Goal: Task Accomplishment & Management: Use online tool/utility

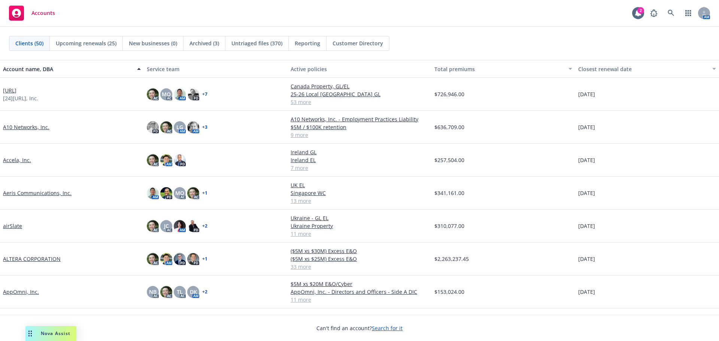
click at [25, 158] on link "Accela, Inc." at bounding box center [17, 160] width 28 height 8
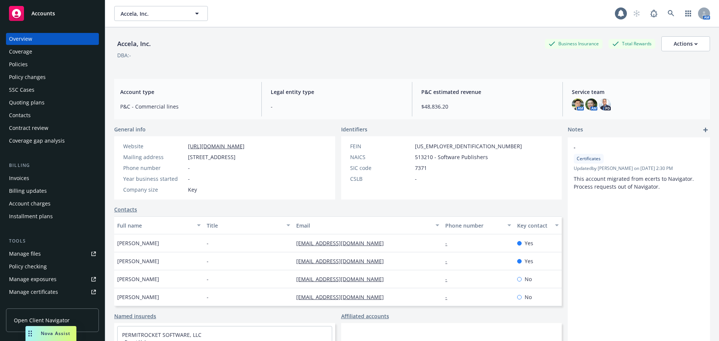
click at [37, 65] on div "Policies" at bounding box center [52, 64] width 87 height 12
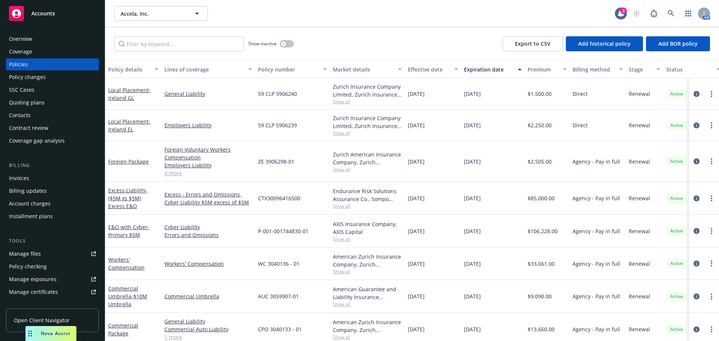
click at [162, 67] on button "Lines of coverage" at bounding box center [208, 69] width 94 height 18
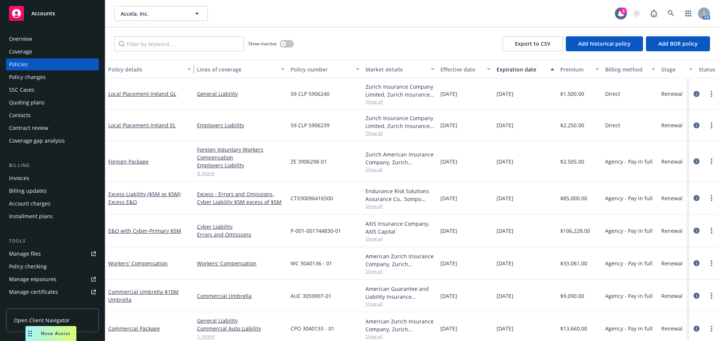
drag, startPoint x: 159, startPoint y: 71, endPoint x: 247, endPoint y: 89, distance: 89.8
click at [246, 89] on div "Policy details Lines of coverage Policy number Market details Effective date Ex…" at bounding box center [412, 200] width 614 height 281
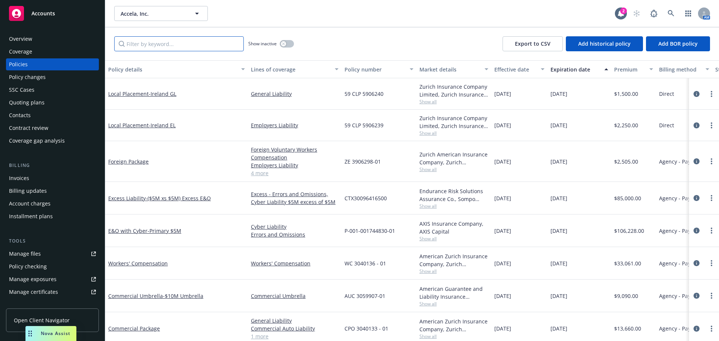
click at [175, 41] on input "Filter by keyword..." at bounding box center [179, 43] width 130 height 15
paste input "01-284-38-40"
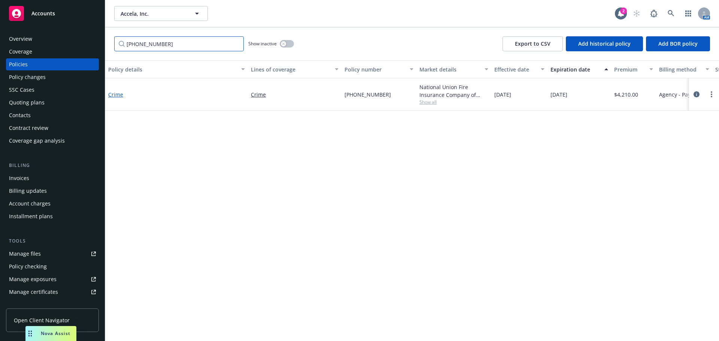
type input "01-284-38-40"
click at [115, 91] on link "Crime" at bounding box center [115, 94] width 15 height 7
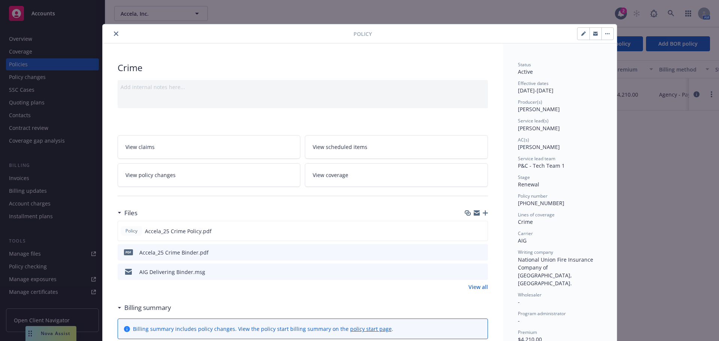
click at [581, 32] on icon "button" at bounding box center [583, 33] width 4 height 4
select select "RENEWAL"
select select "12"
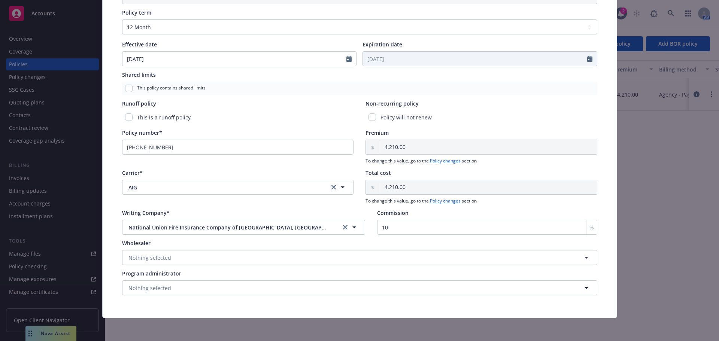
scroll to position [272, 0]
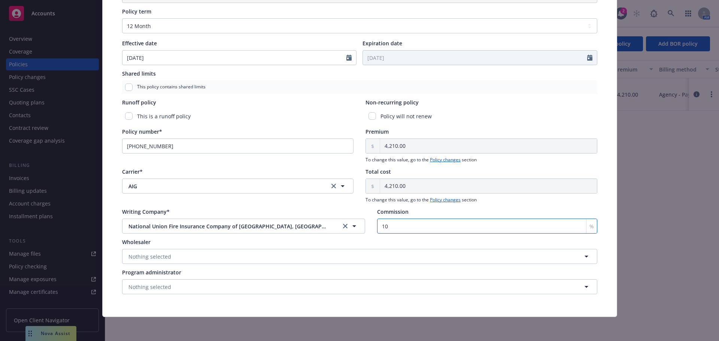
drag, startPoint x: 393, startPoint y: 224, endPoint x: 234, endPoint y: 223, distance: 159.5
click at [242, 222] on div "Writing Company* National Union Fire Insurance Company of Pittsburgh, Pa. Natio…" at bounding box center [359, 221] width 475 height 26
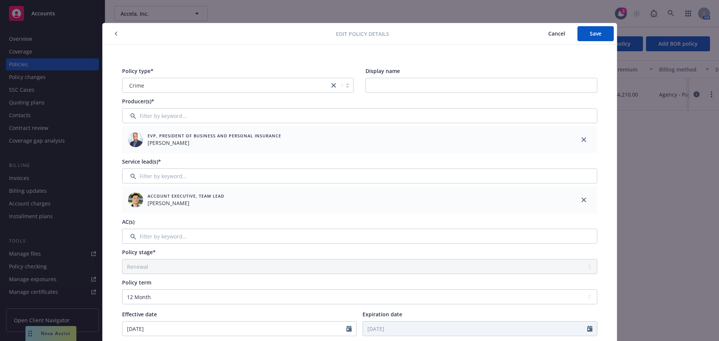
scroll to position [0, 0]
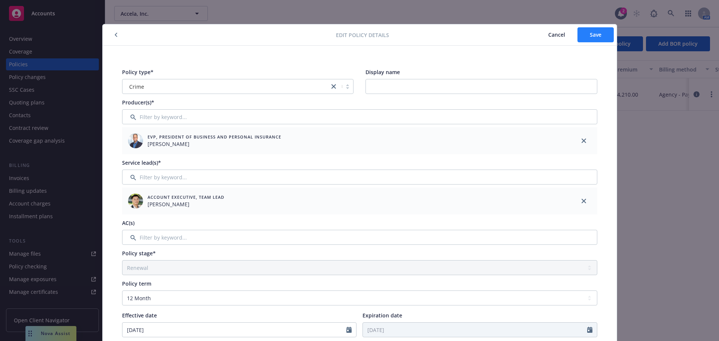
type input "15"
click at [584, 39] on button "Save" at bounding box center [595, 34] width 36 height 15
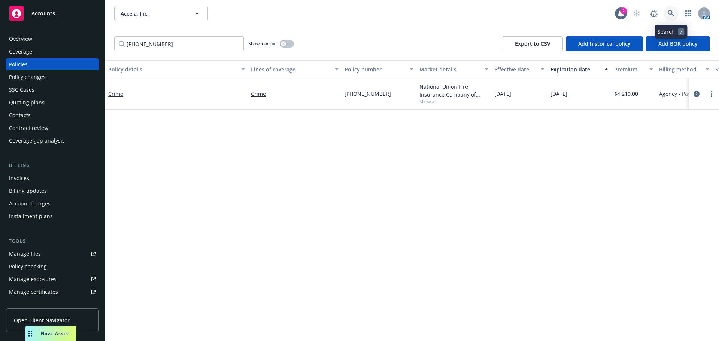
click at [676, 14] on link at bounding box center [671, 13] width 15 height 15
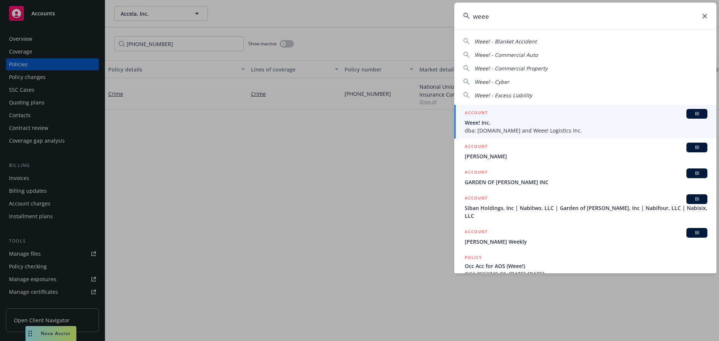
type input "weee"
click at [506, 134] on span "dba: Sayweee.com and Weee! Logistics Inc." at bounding box center [586, 131] width 243 height 8
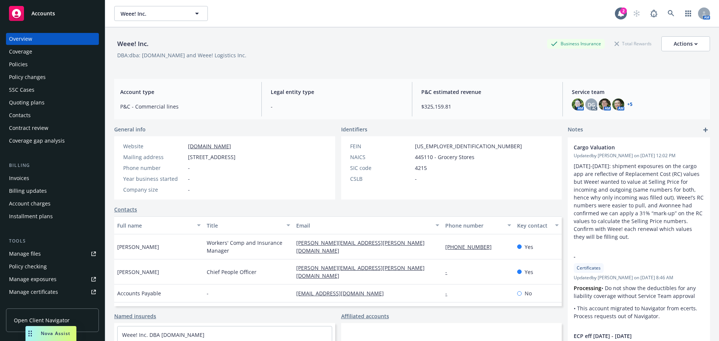
click at [657, 67] on div "Weee! Inc. Business Insurance Total Rewards Actions DBA: dba: Sayweee.com and W…" at bounding box center [412, 50] width 596 height 46
click at [692, 67] on div "Weee! Inc. Business Insurance Total Rewards Actions DBA: dba: Sayweee.com and W…" at bounding box center [412, 50] width 596 height 46
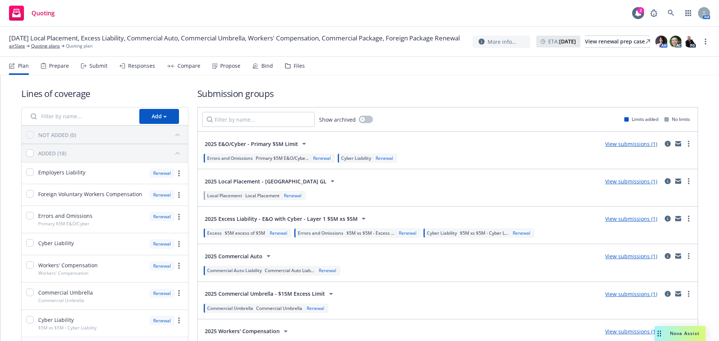
click at [632, 146] on link "View submissions (1)" at bounding box center [631, 143] width 52 height 7
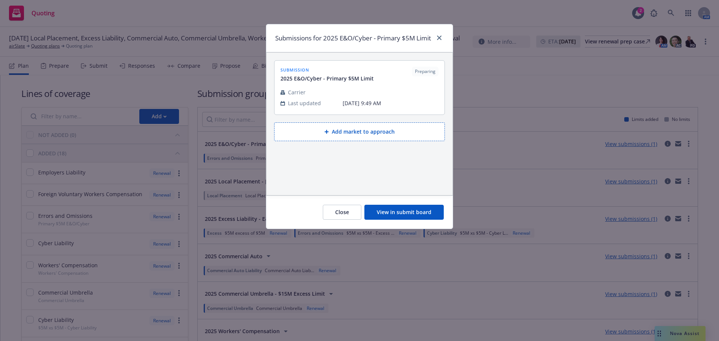
click at [405, 229] on div "Close View in submit board" at bounding box center [359, 211] width 186 height 33
click at [412, 220] on button "View in submit board" at bounding box center [403, 212] width 79 height 15
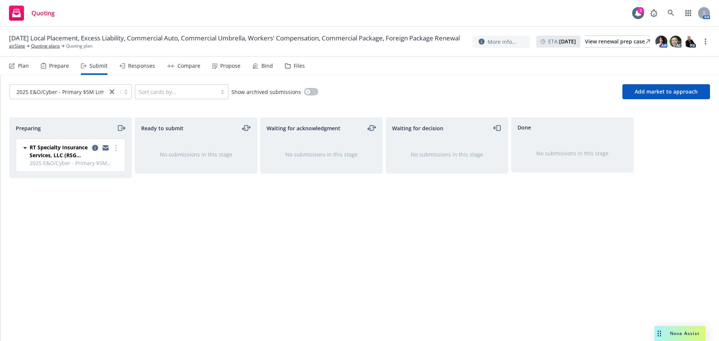
click at [94, 146] on icon "copy logging email" at bounding box center [95, 148] width 6 height 6
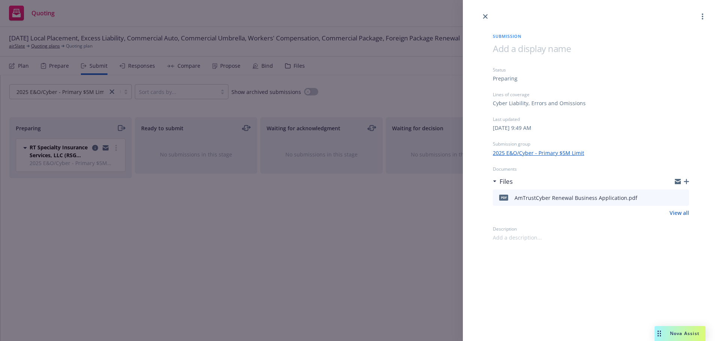
click at [398, 190] on div "Submission Status Preparing Lines of coverage Cyber Liability, Errors and Omiss…" at bounding box center [359, 170] width 719 height 341
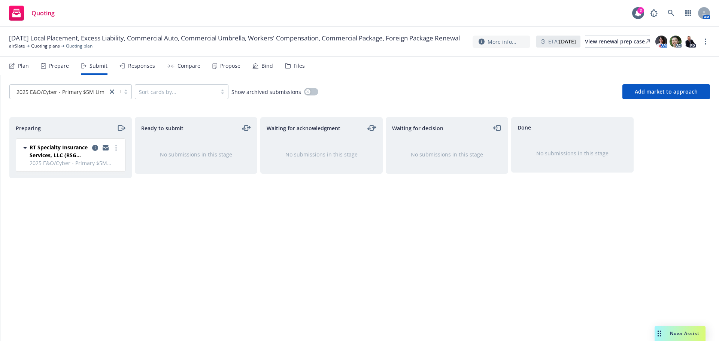
click at [212, 61] on div "Propose" at bounding box center [226, 66] width 28 height 18
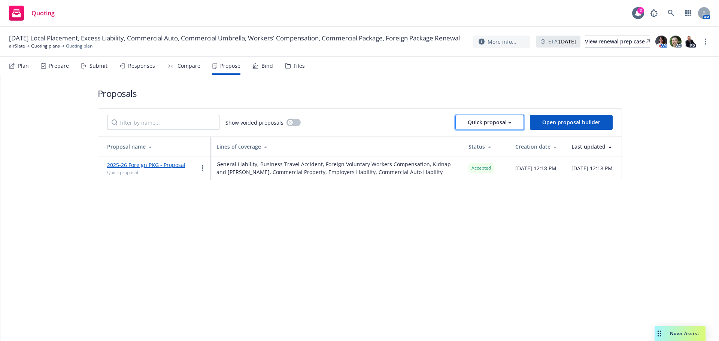
click at [478, 127] on div "Quick proposal" at bounding box center [490, 122] width 44 height 14
click at [27, 69] on div "Plan" at bounding box center [23, 66] width 11 height 6
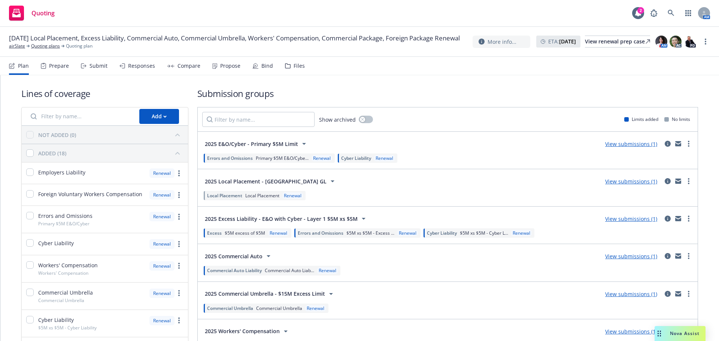
click at [61, 60] on div "Prepare" at bounding box center [55, 66] width 28 height 18
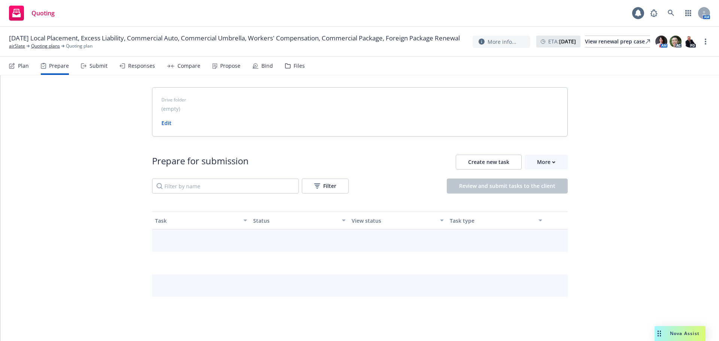
click at [95, 58] on div "Submit" at bounding box center [94, 66] width 27 height 18
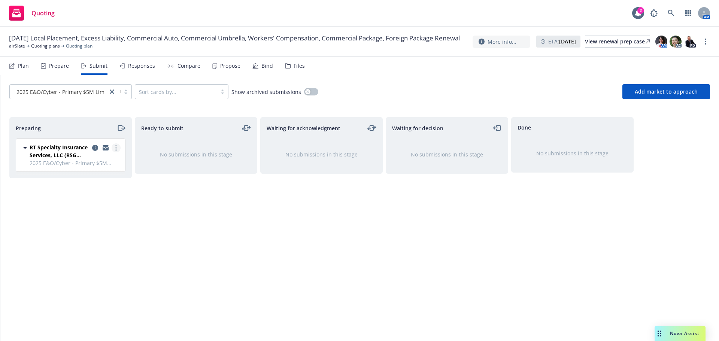
click at [118, 148] on link "more" at bounding box center [116, 147] width 9 height 9
click at [81, 205] on span "Add accepted decision" at bounding box center [82, 207] width 75 height 7
select select "12"
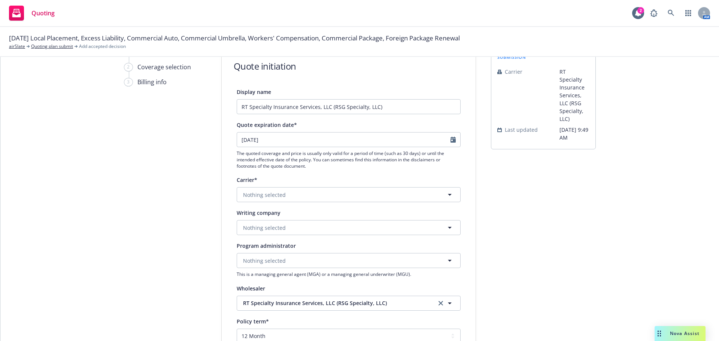
scroll to position [75, 0]
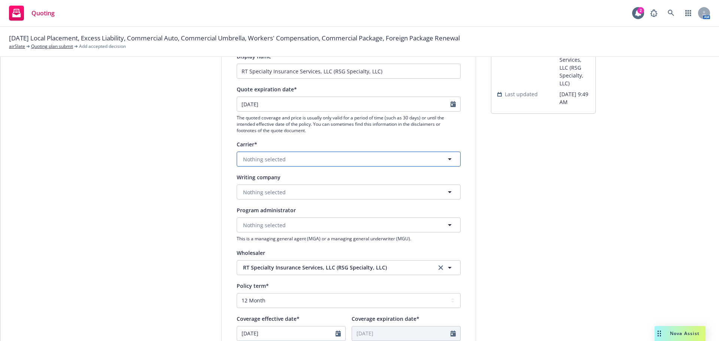
click at [350, 160] on button "Nothing selected" at bounding box center [349, 159] width 224 height 15
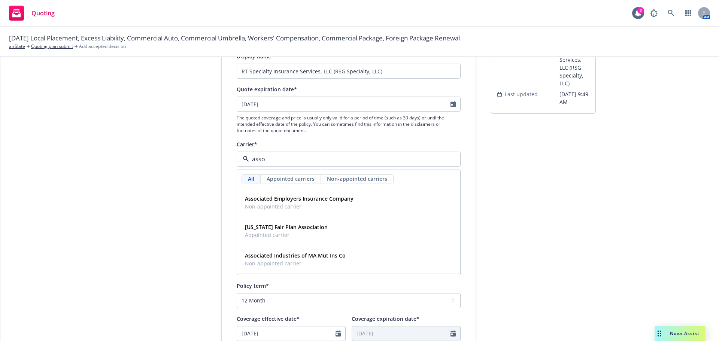
type input "asso"
click at [196, 186] on div "1 Quote initiation 2 Coverage selection 3 Billing info" at bounding box center [165, 263] width 82 height 502
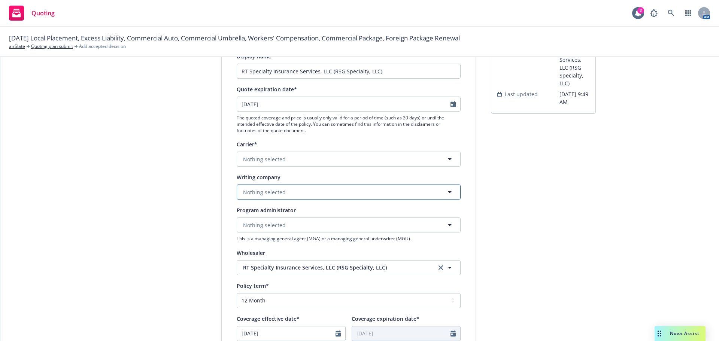
click at [316, 193] on button "Nothing selected" at bounding box center [349, 192] width 224 height 15
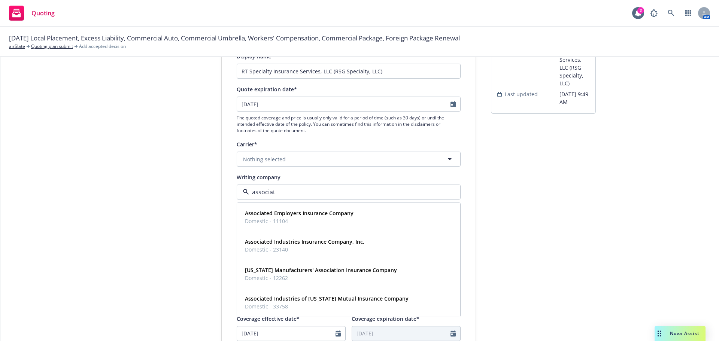
type input "associate"
drag, startPoint x: 314, startPoint y: 248, endPoint x: 312, endPoint y: 254, distance: 6.3
drag, startPoint x: 312, startPoint y: 254, endPoint x: 301, endPoint y: 255, distance: 10.6
click at [301, 255] on div "Associated Industries Insurance Company, Inc. Domestic - 23140" at bounding box center [348, 246] width 222 height 28
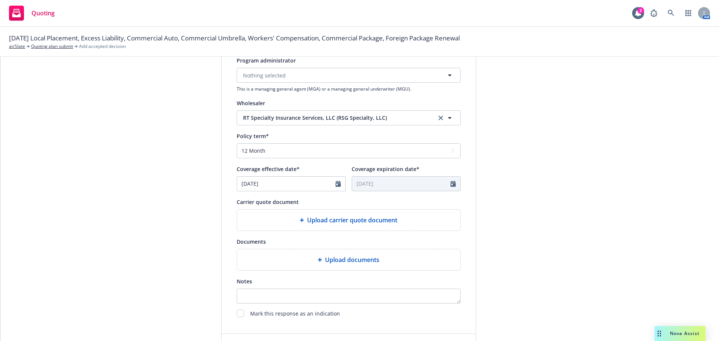
scroll to position [278, 0]
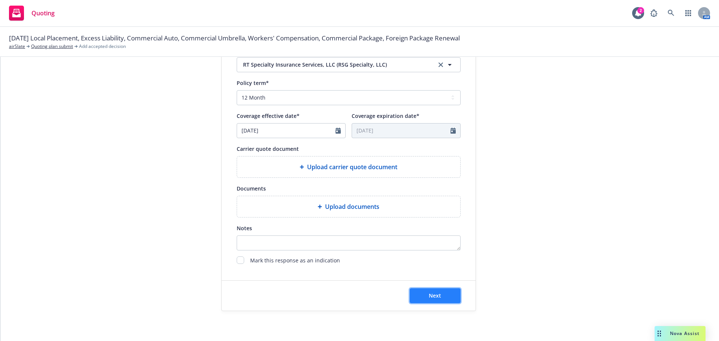
click at [438, 294] on span "Next" at bounding box center [435, 295] width 12 height 7
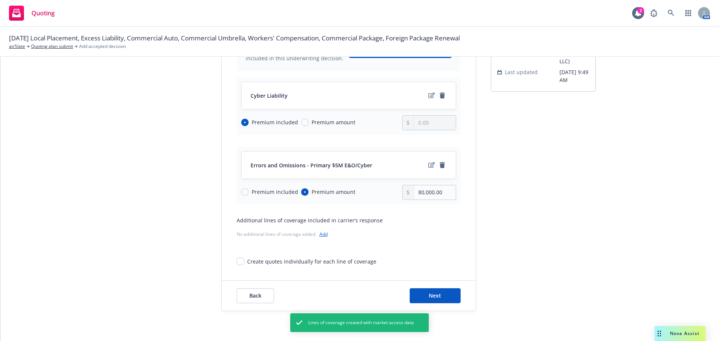
scroll to position [22, 0]
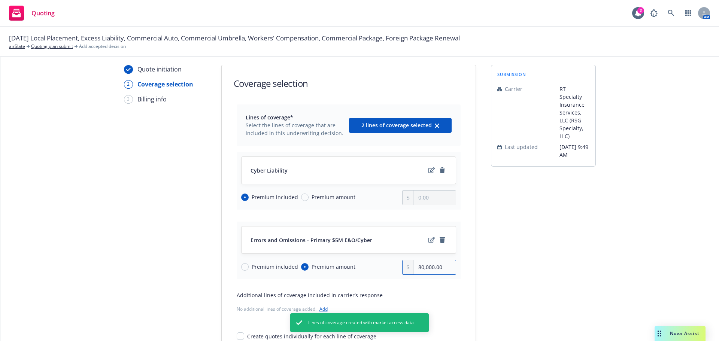
drag, startPoint x: 438, startPoint y: 268, endPoint x: 406, endPoint y: 265, distance: 32.0
click at [406, 265] on div "80,000.00" at bounding box center [429, 267] width 54 height 15
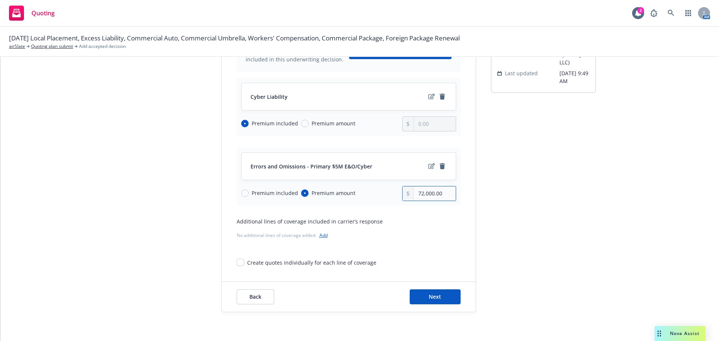
scroll to position [97, 0]
type input "72,000.00"
click at [431, 295] on span "Next" at bounding box center [435, 295] width 12 height 7
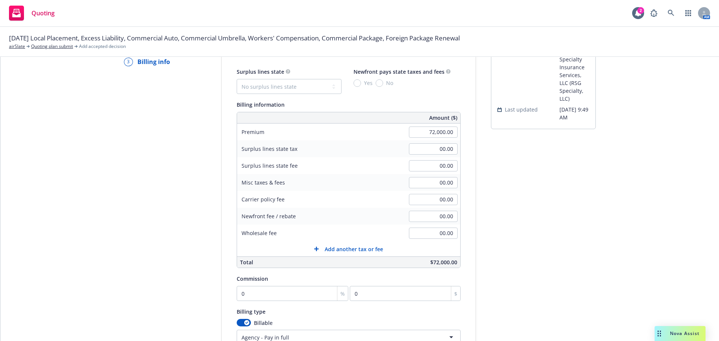
scroll to position [22, 0]
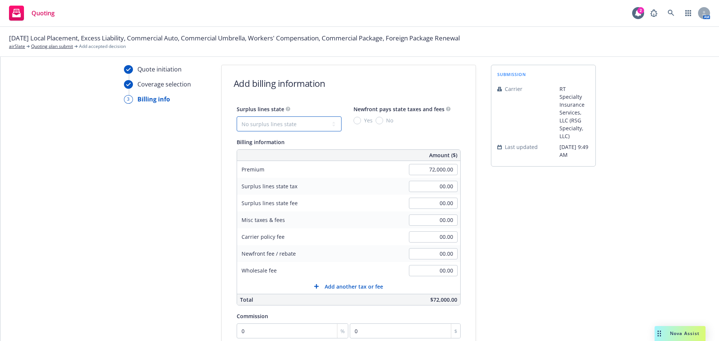
click at [295, 120] on select "No surplus lines state [US_STATE] [US_STATE] [US_STATE] [US_STATE] [US_STATE] […" at bounding box center [289, 123] width 105 height 15
select select "MA"
click at [237, 116] on select "No surplus lines state [US_STATE] [US_STATE] [US_STATE] [US_STATE] [US_STATE] […" at bounding box center [289, 123] width 105 height 15
type input "2,880.00"
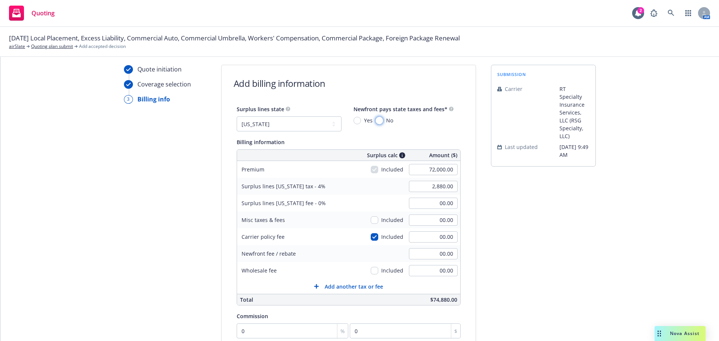
click at [376, 119] on input "No" at bounding box center [379, 120] width 7 height 7
radio input "true"
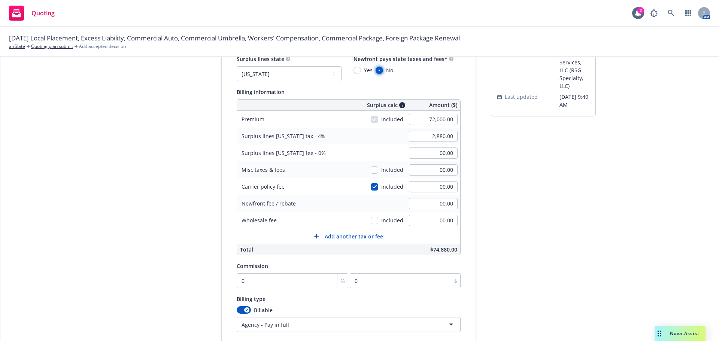
scroll to position [134, 0]
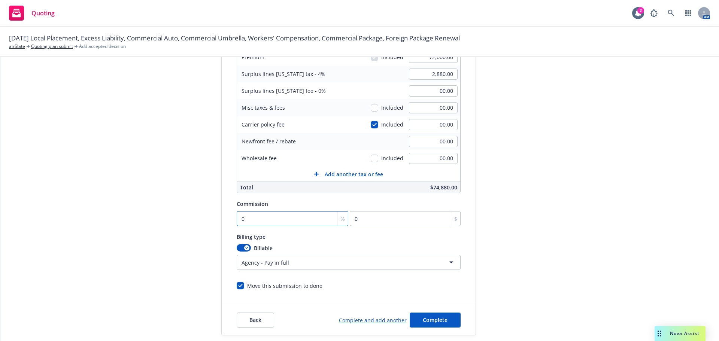
type input "1"
type input "720"
type input "15"
type input "10800"
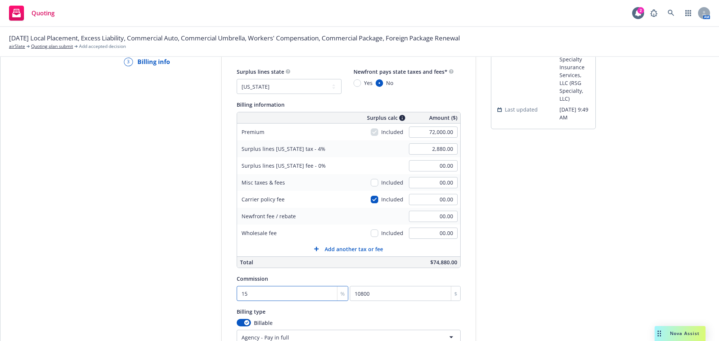
type input "15"
click at [515, 172] on div "submission Carrier RT Specialty Insurance Services, LLC (RSG Specialty, LLC) La…" at bounding box center [543, 218] width 105 height 383
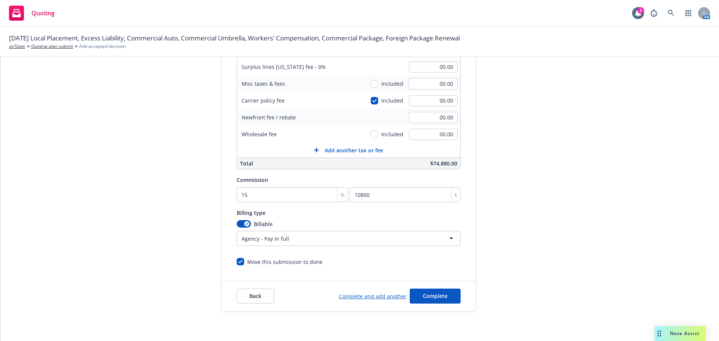
scroll to position [159, 0]
click at [448, 295] on button "Complete" at bounding box center [435, 295] width 51 height 15
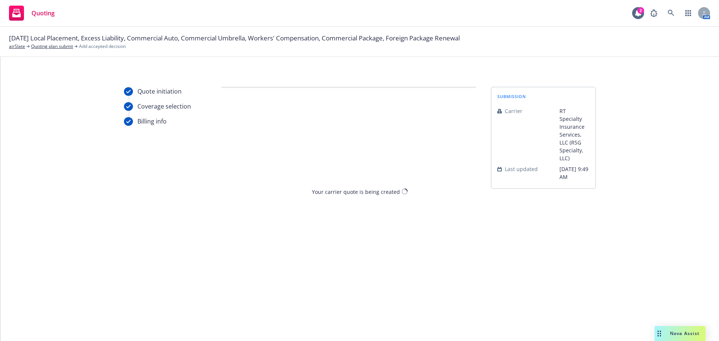
scroll to position [0, 0]
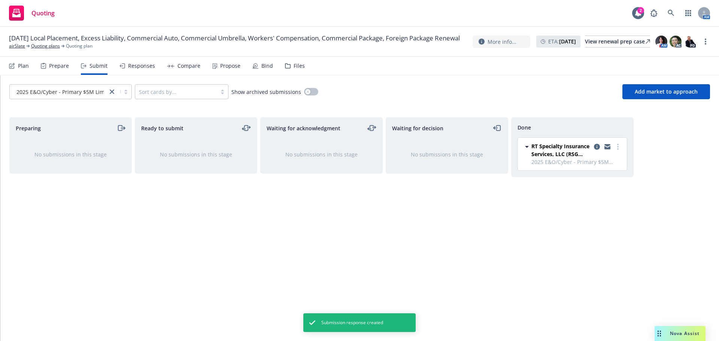
click at [234, 65] on div "Propose" at bounding box center [230, 66] width 20 height 6
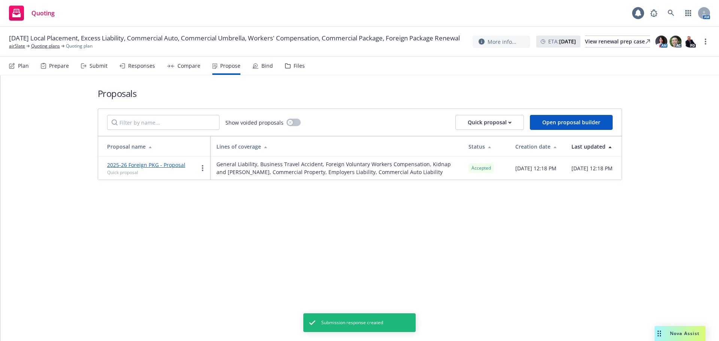
click at [455, 120] on div "Show voided proposals Quick proposal Open proposal builder" at bounding box center [360, 122] width 506 height 15
drag, startPoint x: 469, startPoint y: 120, endPoint x: 470, endPoint y: 128, distance: 8.2
click at [469, 120] on button "Quick proposal" at bounding box center [489, 122] width 69 height 15
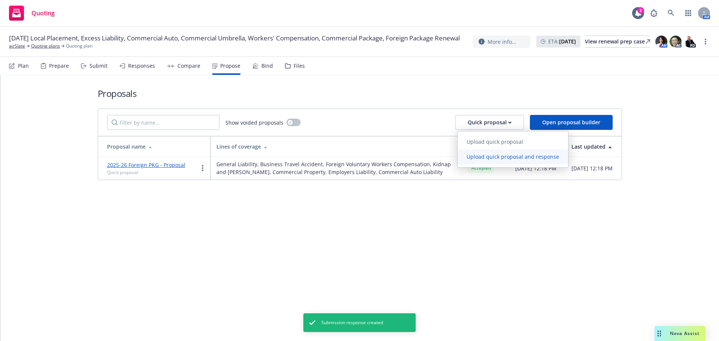
click at [473, 158] on span "Upload quick proposal and response" at bounding box center [513, 156] width 110 height 7
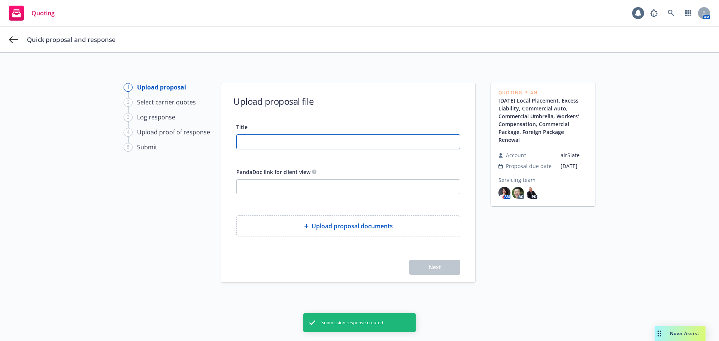
click at [309, 140] on input "Title" at bounding box center [348, 142] width 223 height 14
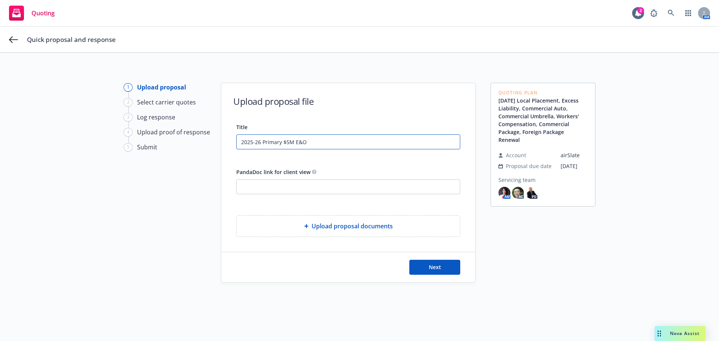
type input "2025-26 Primary $5M E&O"
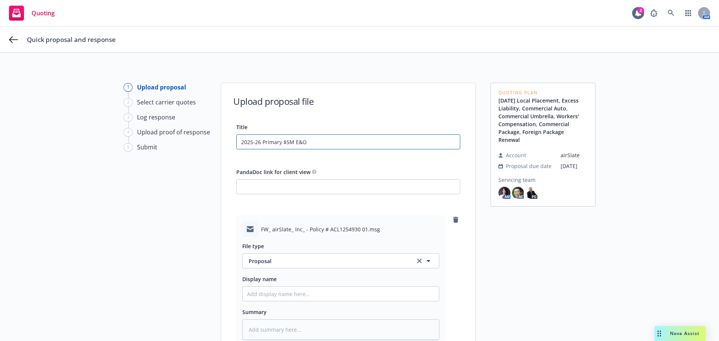
scroll to position [75, 0]
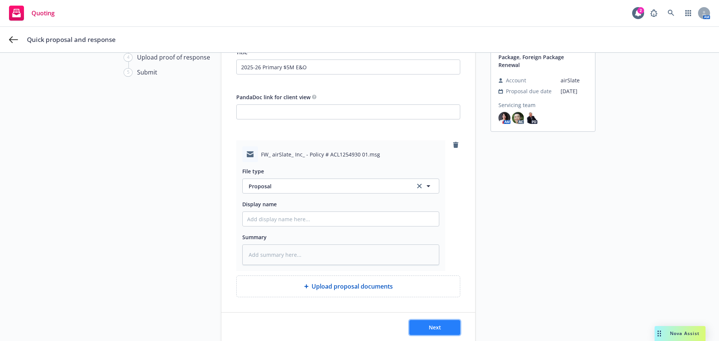
click at [425, 329] on button "Next" at bounding box center [434, 327] width 51 height 15
type textarea "x"
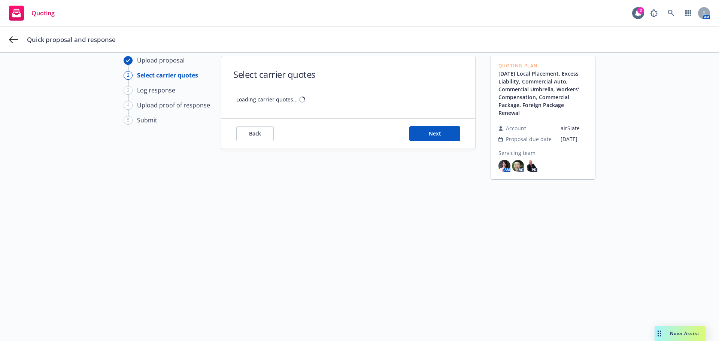
scroll to position [27, 0]
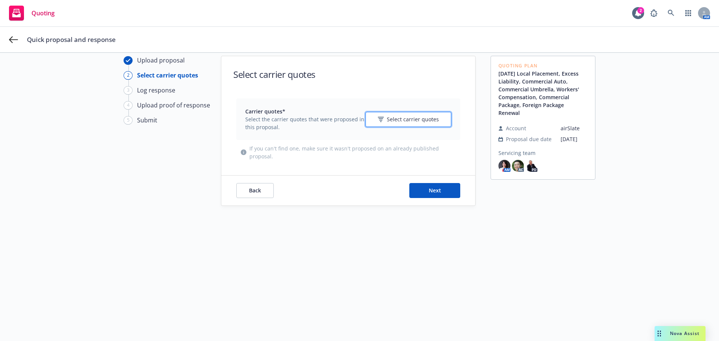
click at [416, 119] on span "Select carrier quotes" at bounding box center [413, 119] width 52 height 8
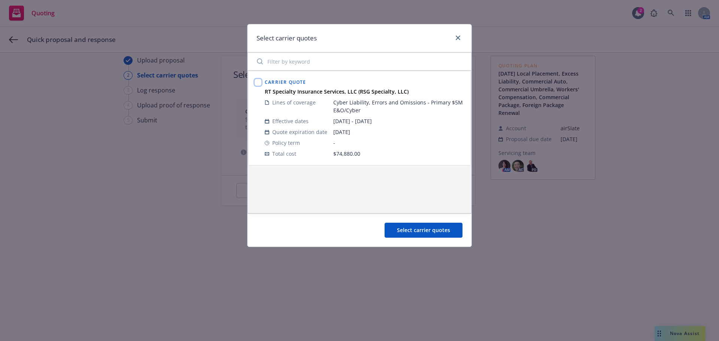
click at [261, 81] on input "checkbox" at bounding box center [257, 82] width 7 height 7
checkbox input "true"
click at [400, 234] on button "Select carrier quotes" at bounding box center [424, 230] width 78 height 15
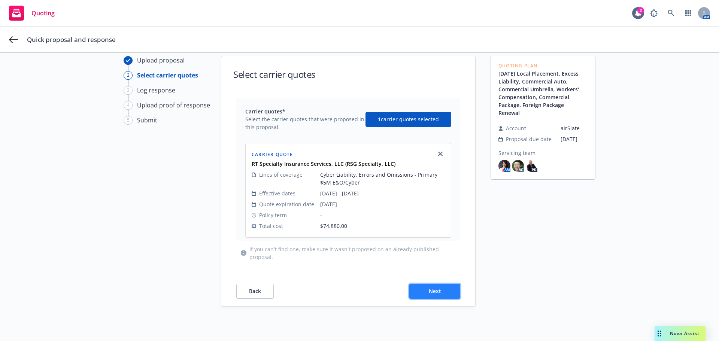
click at [423, 288] on button "Next" at bounding box center [434, 291] width 51 height 15
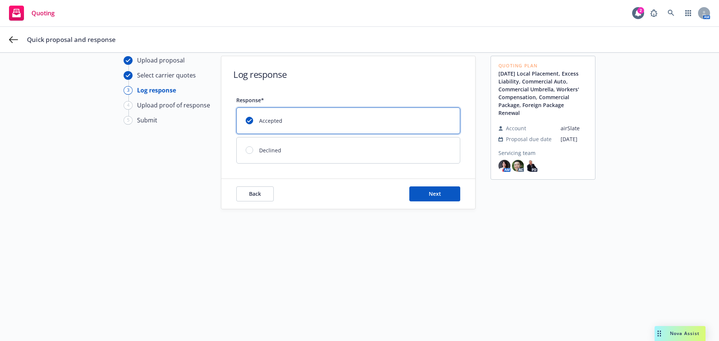
click at [440, 202] on div "Back Next" at bounding box center [348, 194] width 254 height 30
click at [443, 196] on button "Next" at bounding box center [434, 193] width 51 height 15
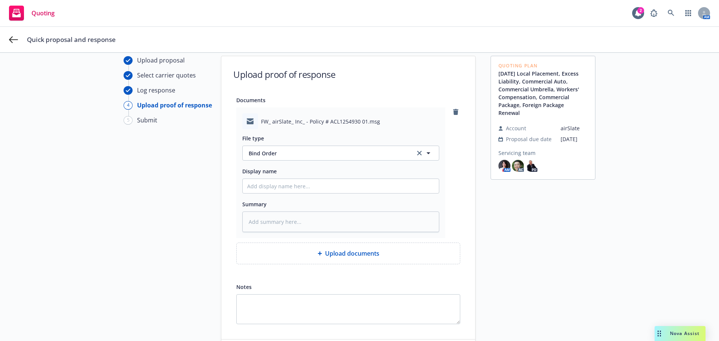
scroll to position [64, 0]
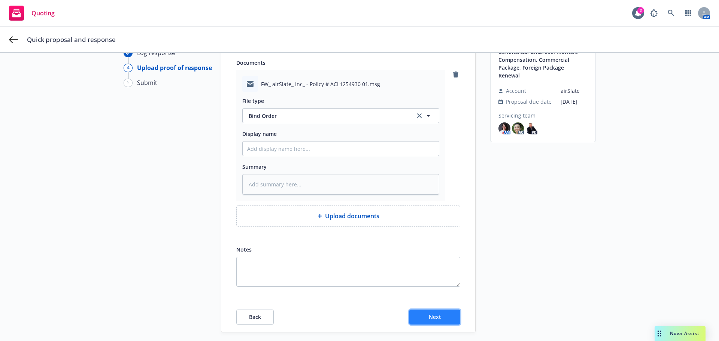
click at [426, 322] on button "Next" at bounding box center [434, 317] width 51 height 15
type textarea "x"
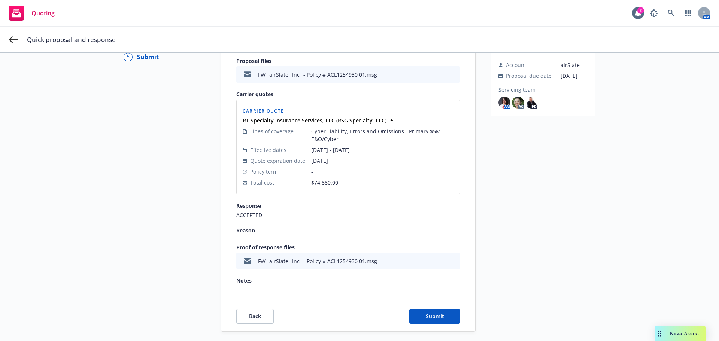
scroll to position [111, 0]
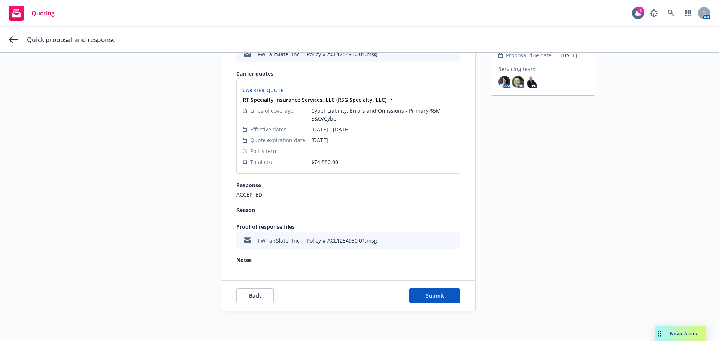
click at [415, 304] on div "Back Submit" at bounding box center [348, 296] width 254 height 30
click at [432, 295] on span "Submit" at bounding box center [435, 295] width 18 height 7
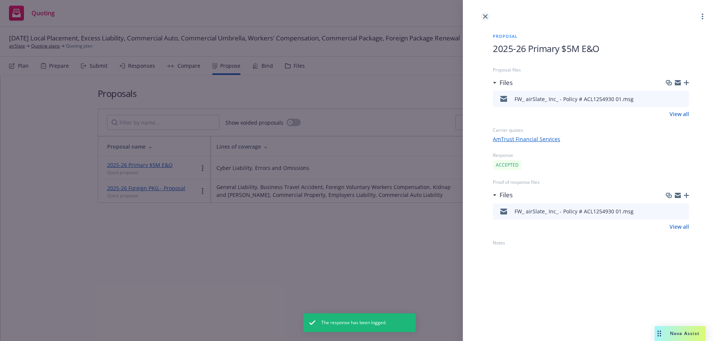
click at [487, 18] on icon "close" at bounding box center [485, 16] width 4 height 4
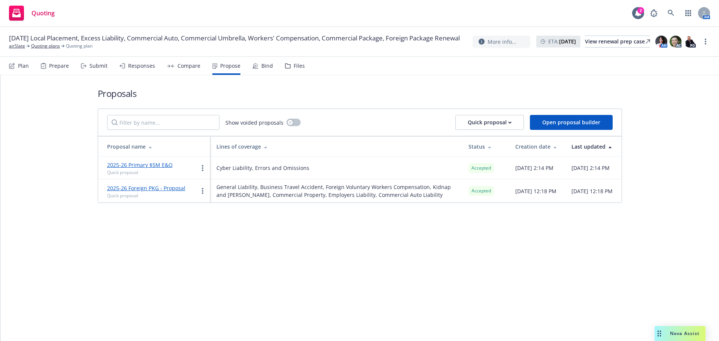
click at [258, 65] on div "Bind" at bounding box center [262, 66] width 21 height 18
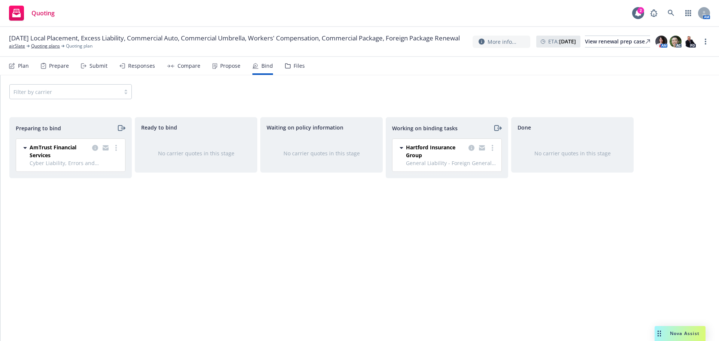
click at [113, 223] on div "Preparing to bind AmTrust Financial Services Cyber Liability, Errors and Omissi…" at bounding box center [70, 221] width 122 height 208
click at [112, 148] on link "more" at bounding box center [116, 147] width 9 height 9
click at [104, 179] on link "Log bind order" at bounding box center [83, 178] width 73 height 15
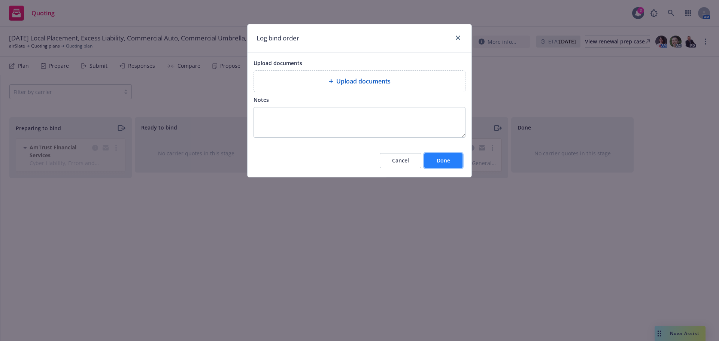
click at [435, 161] on button "Done" at bounding box center [443, 160] width 38 height 15
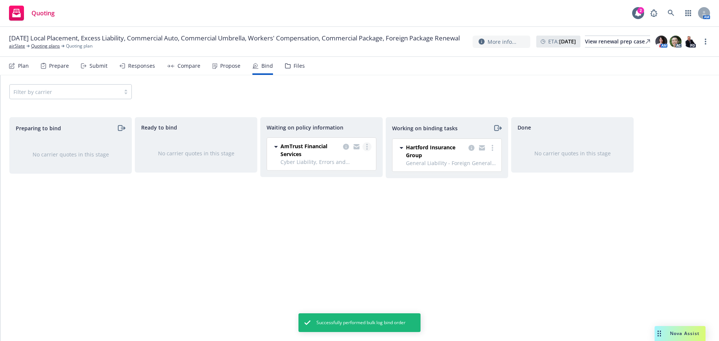
click at [368, 147] on link "more" at bounding box center [366, 146] width 9 height 9
click at [356, 166] on link "Create policies" at bounding box center [337, 162] width 68 height 15
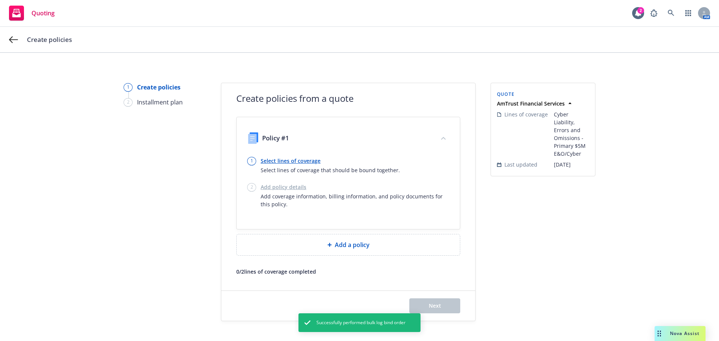
click at [296, 157] on link "Select lines of coverage" at bounding box center [330, 161] width 139 height 8
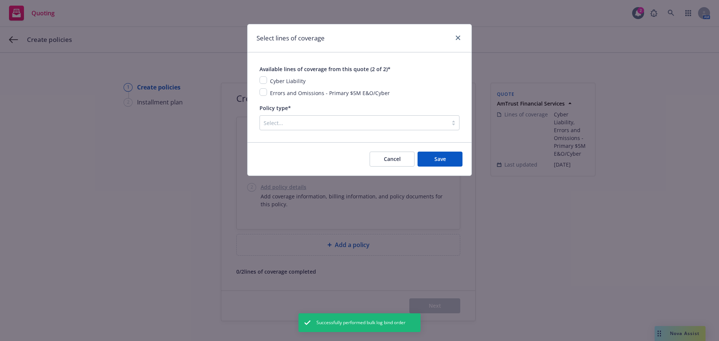
click at [297, 98] on div "Available lines of coverage from this quote (2 of 2)* Cyber Liability Errors an…" at bounding box center [359, 97] width 200 height 66
click at [262, 90] on input "checkbox" at bounding box center [262, 91] width 7 height 7
checkbox input "true"
click at [262, 81] on input "checkbox" at bounding box center [262, 79] width 7 height 7
checkbox input "true"
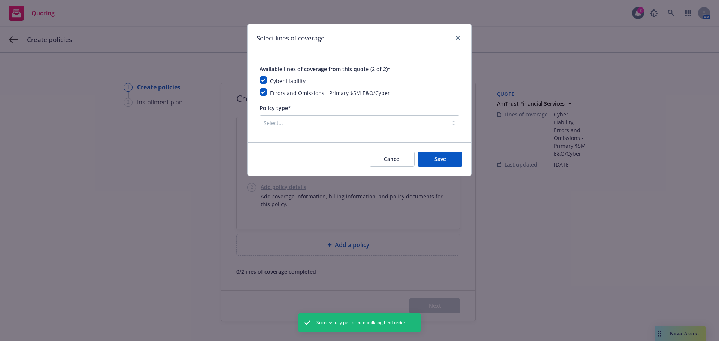
click at [262, 127] on div "Select..." at bounding box center [354, 123] width 188 height 12
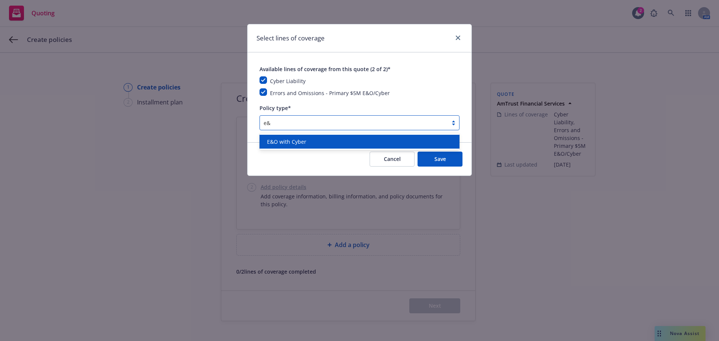
type input "e&o"
click at [268, 142] on span "E&O with Cyber" at bounding box center [286, 142] width 39 height 8
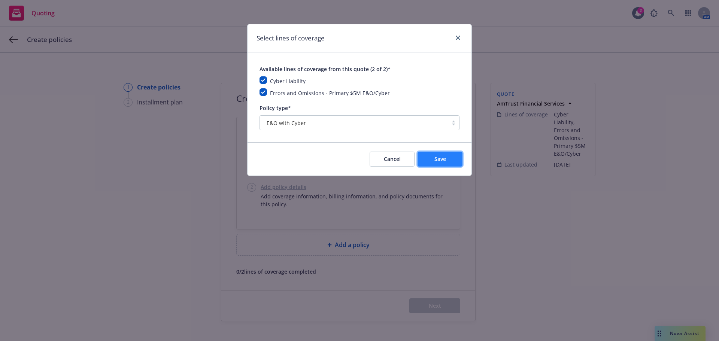
click at [434, 154] on button "Save" at bounding box center [440, 159] width 45 height 15
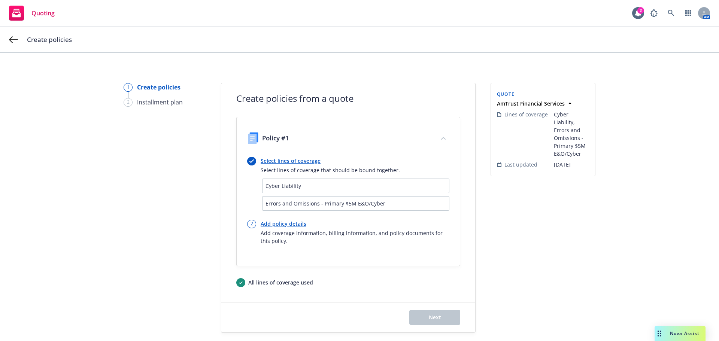
click at [280, 222] on link "Add policy details" at bounding box center [355, 224] width 189 height 8
select select "12"
select select "MA"
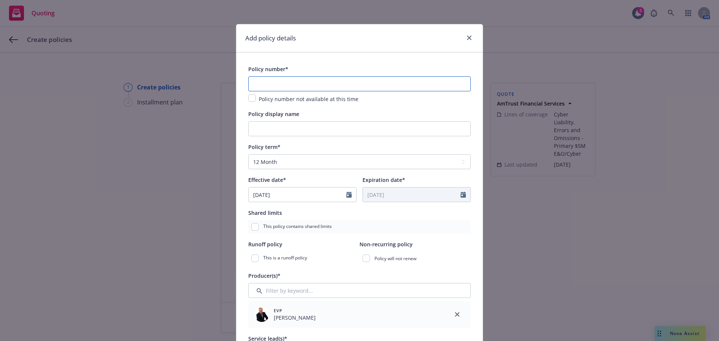
click at [360, 87] on input "text" at bounding box center [359, 83] width 222 height 15
paste input "ACL1254930 01"
type input "ACL1254930 01"
click at [308, 124] on input "Policy display name" at bounding box center [359, 128] width 222 height 15
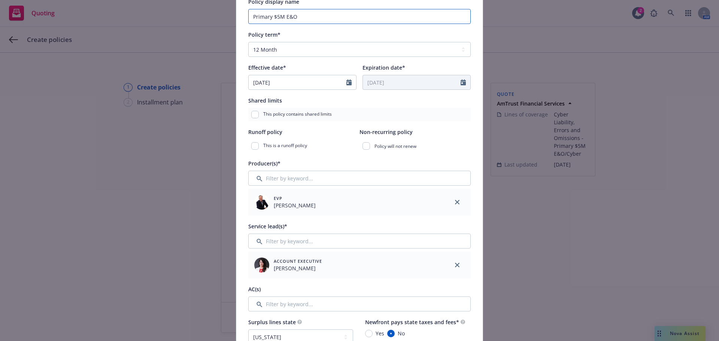
scroll to position [225, 0]
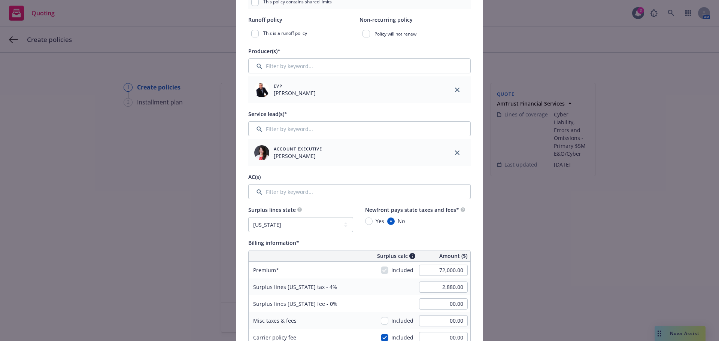
type input "Primary $5M E&O"
click at [293, 195] on input "Filter by keyword..." at bounding box center [359, 191] width 222 height 15
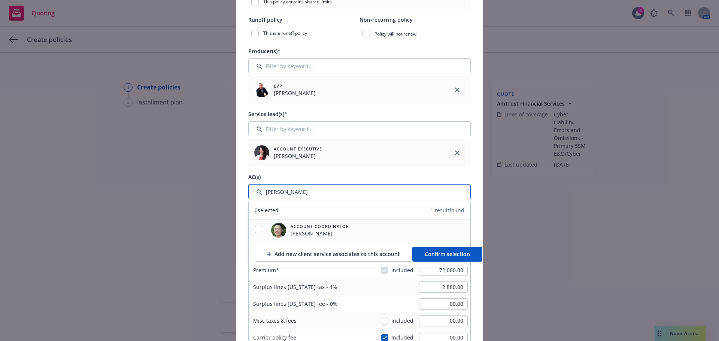
type input "[PERSON_NAME]"
click at [256, 230] on input "checkbox" at bounding box center [258, 229] width 7 height 7
checkbox input "true"
click at [425, 252] on span "Confirm selection" at bounding box center [447, 254] width 45 height 7
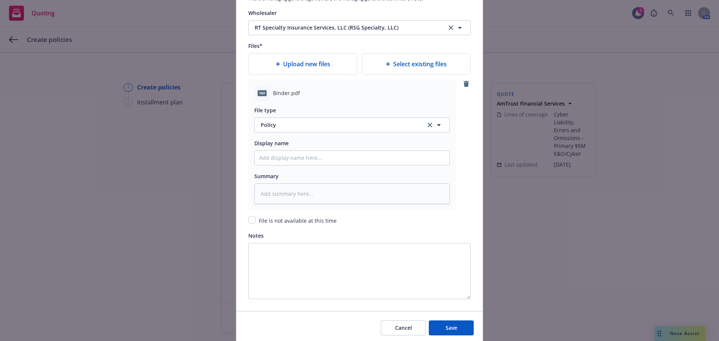
scroll to position [906, 0]
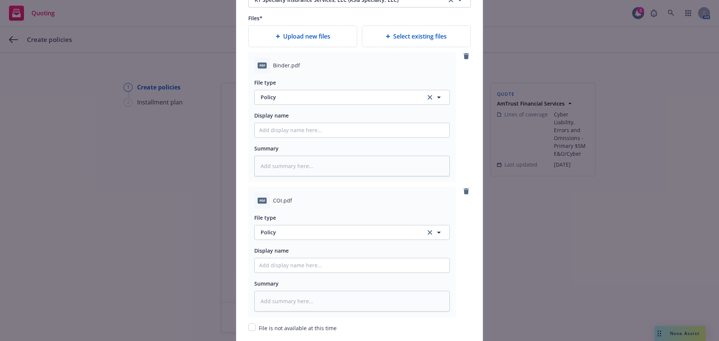
type textarea "x"
click at [277, 98] on span "Policy" at bounding box center [339, 97] width 157 height 8
type input "bind"
click at [291, 123] on div "Binder" at bounding box center [352, 118] width 186 height 11
click at [288, 127] on input "Policy display name" at bounding box center [352, 130] width 195 height 14
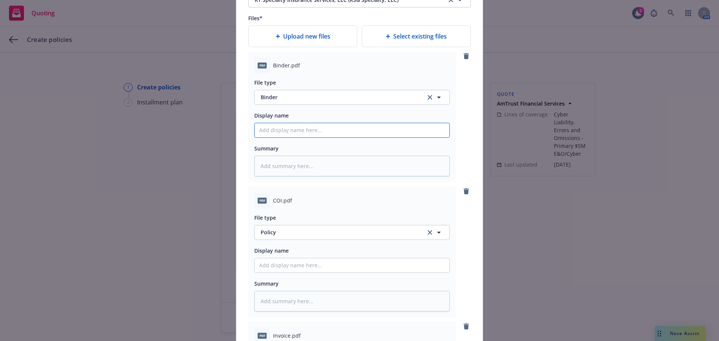
type textarea "x"
type input "2"
type textarea "x"
type input "20"
type textarea "x"
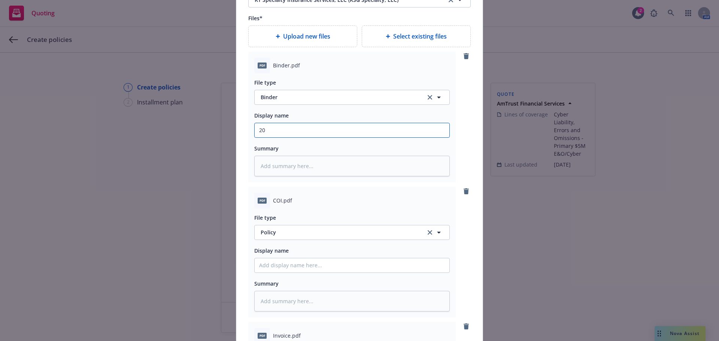
type input "202"
type textarea "x"
type input "2025"
type textarea "x"
type input "2025-"
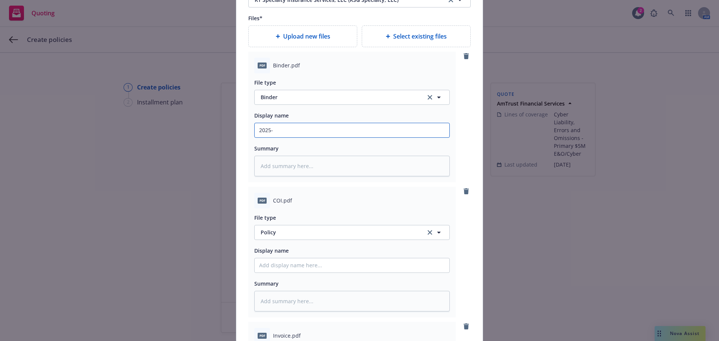
type textarea "x"
type input "2025-26"
type textarea "x"
type input "2025-26"
type textarea "x"
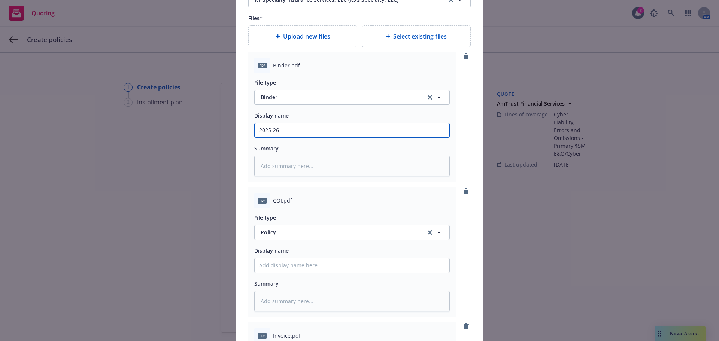
type input "2025-26 a"
type textarea "x"
type input "2025-26 ai"
type textarea "x"
type input "2025-26 air"
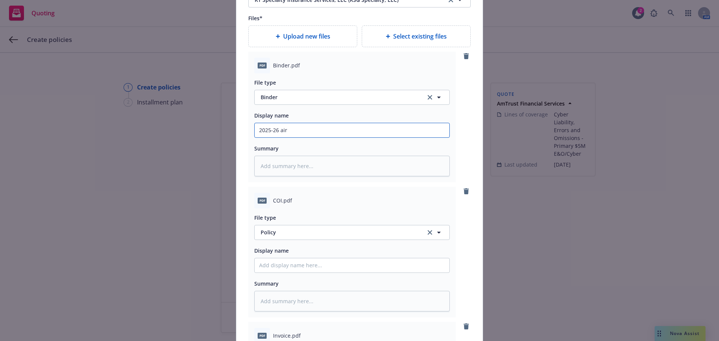
type textarea "x"
type input "2025-26 airSl"
type textarea "x"
type input "2025-26 airSla"
type textarea "x"
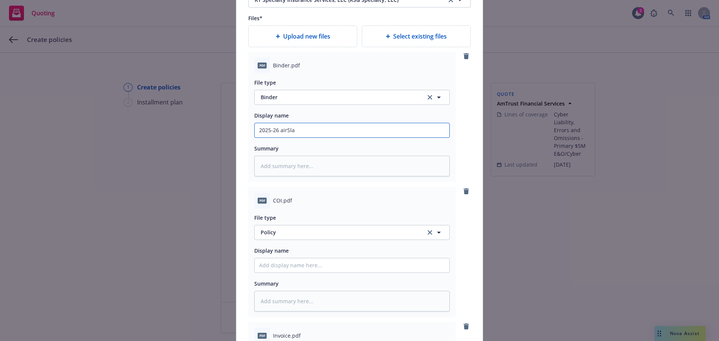
type input "2025-26 airSlat"
type textarea "x"
type input "2025-26 airSlate"
type textarea "x"
type input "2025-26 airSlate"
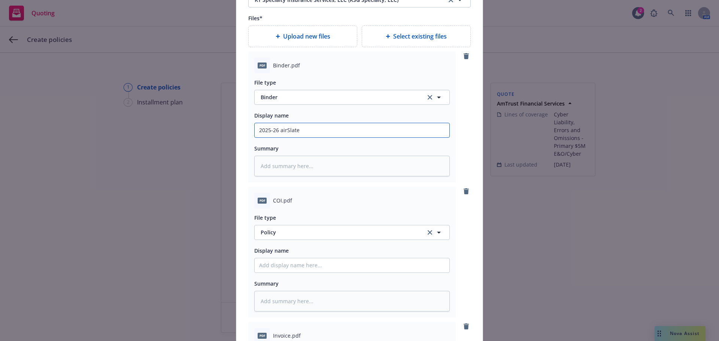
type textarea "x"
type input "2025-26 airSlate -"
type textarea "x"
type input "2025-26 airSlate -"
type textarea "x"
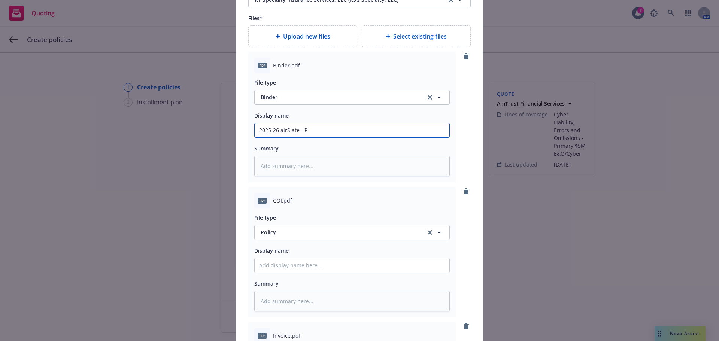
type input "2025-26 airSlate - Pr"
type textarea "x"
type input "2025-26 airSlate - Pri"
type textarea "x"
type input "2025-26 airSlate - Prim"
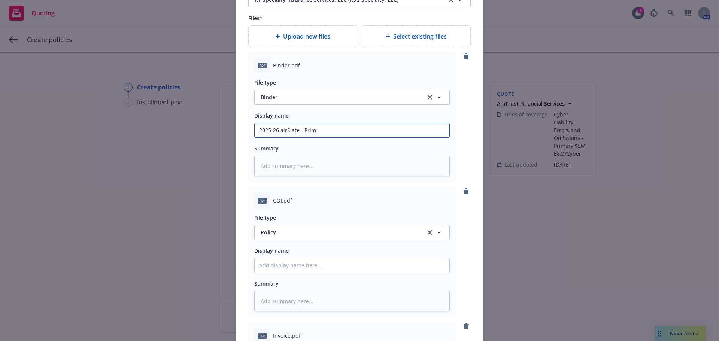
type textarea "x"
type input "2025-26 airSlate - Prima"
type textarea "x"
type input "2025-26 airSlate - Primar"
type textarea "x"
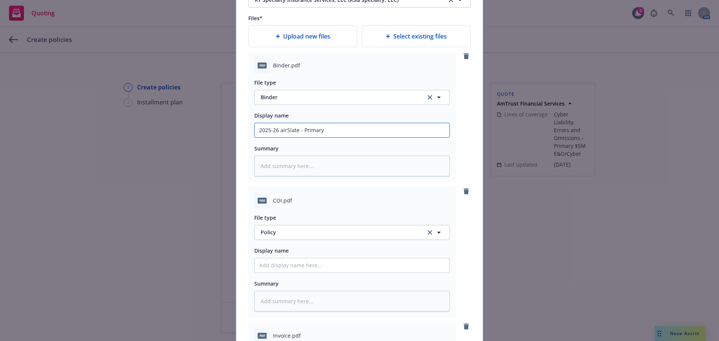
type input "2025-26 airSlate - Primary"
type textarea "x"
type input "2025-26 airSlate - Primary E"
type textarea "x"
type input "2025-26 airSlate - Primary E4"
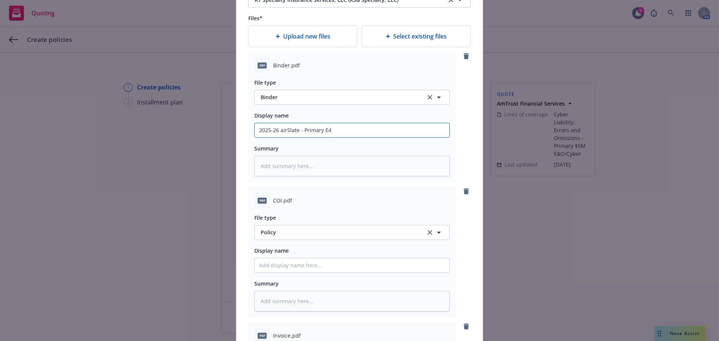
type textarea "x"
type input "2025-26 airSlate - Primary"
type textarea "x"
type input "2025-26 airSlate - Primary $"
type textarea "x"
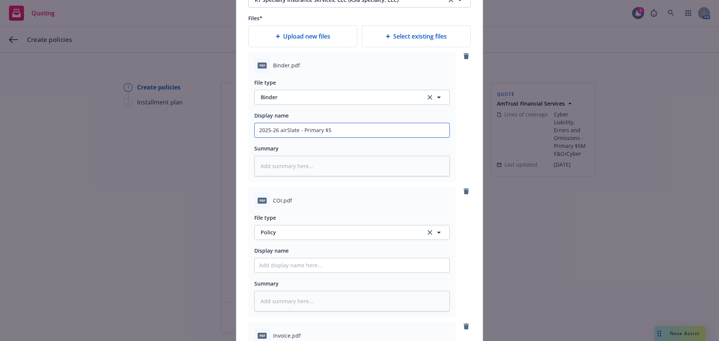
type input "2025-26 airSlate - Primary $5m"
type textarea "x"
type input "2025-26 airSlate - Primary $5m E"
type textarea "x"
type input "2025-26 airSlate - Primary $5m E&"
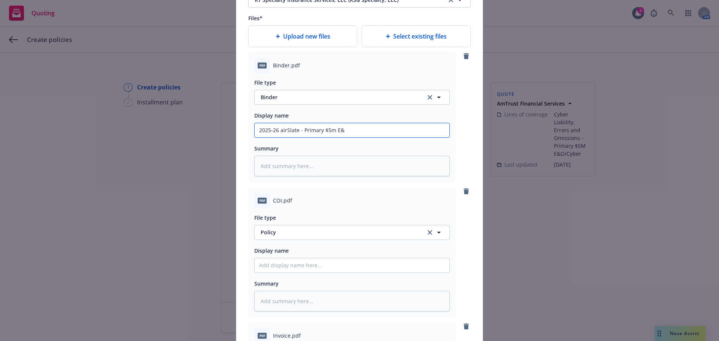
type textarea "x"
type input "2025-26 airSlate - Primary $5m E"
type textarea "x"
type input "2025-26 airSlate - Primary $5m"
type textarea "x"
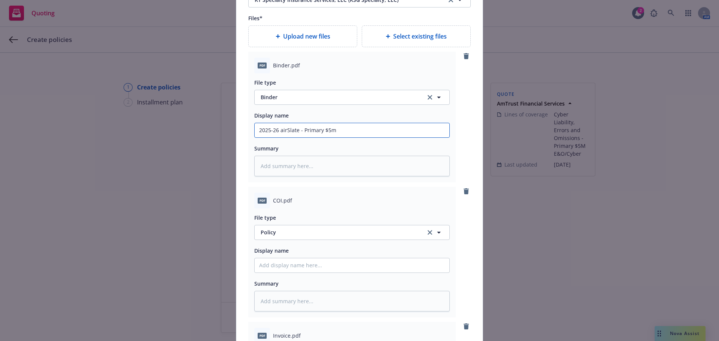
type input "2025-26 airSlate - Primary $5m"
type textarea "x"
type input "2025-26 airSlate - Primary $5"
type textarea "x"
type input "2025-26 airSlate - Primary $5M"
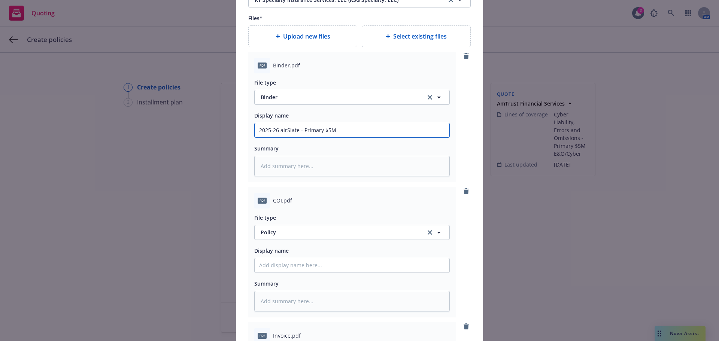
type textarea "x"
type input "2025-26 airSlate - Primary $5M"
type textarea "x"
type input "2025-26 airSlate - Primary $5M E"
type textarea "x"
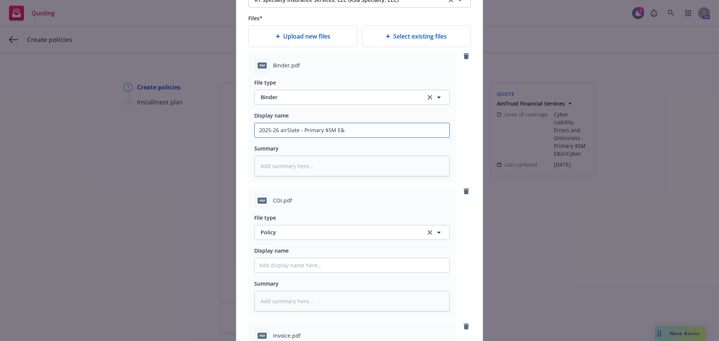
type input "2025-26 airSlate - Primary $5M E&O"
type textarea "x"
type input "2025-26 airSlate - Primary $5M E&OI"
type textarea "x"
type input "2025-26 airSlate - Primary $5M E&OI"
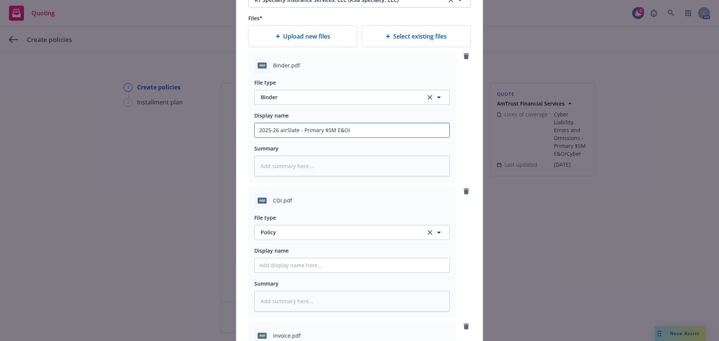
type textarea "x"
type input "2025-26 airSlate - Primary $5M E&O"
type textarea "x"
type input "2025-26 airSlate - Primary $5M E&O"
type textarea "x"
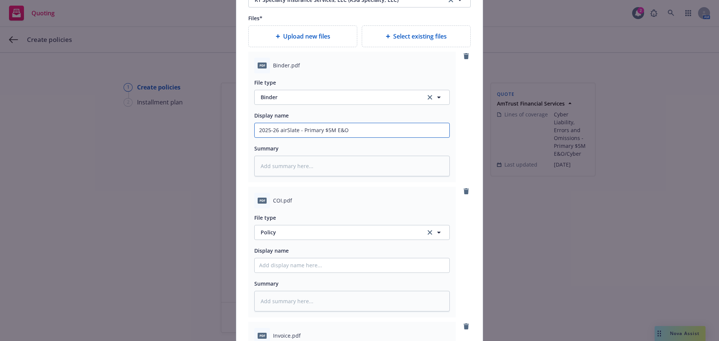
type input "2025-26 airSlate - Primary $5M E&O -"
type textarea "x"
type input "2025-26 airSlate - Primary $5M E&O - B"
type textarea "x"
type input "2025-26 airSlate - Primary $5M E&O - Bi"
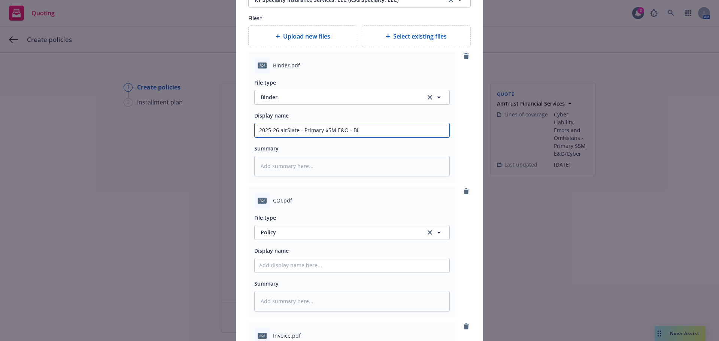
type textarea "x"
type input "2025-26 airSlate - Primary $5M E&O - Bind"
type textarea "x"
type input "2025-26 airSlate - Primary $5M E&O - Binder"
type textarea "x"
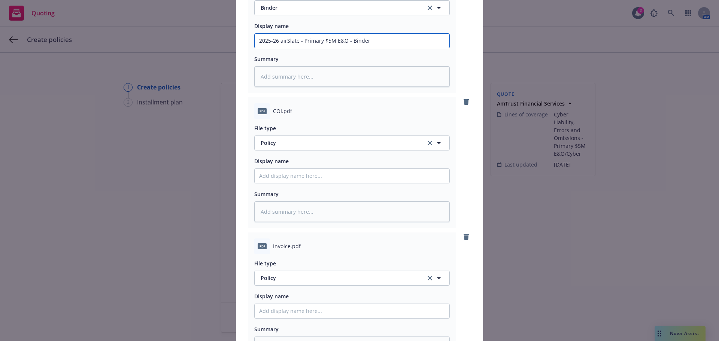
scroll to position [1018, 0]
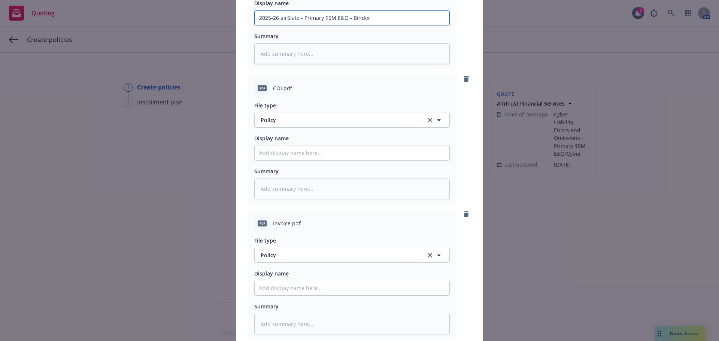
type input "2025-26 airSlate - Primary $5M E&O - Binder"
click at [303, 286] on input "Policy display name" at bounding box center [352, 288] width 195 height 14
paste input "2025-26 airSlate - Primary $5M E&O - Binder"
type textarea "x"
type input "2025-26 airSlate - Primary $5M E&O - Binder"
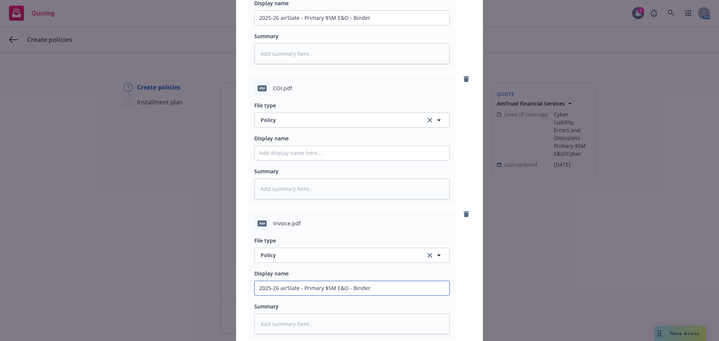
click at [365, 292] on input "2025-26 airSlate - Primary $5M E&O - Binder" at bounding box center [352, 288] width 195 height 14
type textarea "x"
type input "2025-26 airSlate - Primary $5M E&O - C"
type textarea "x"
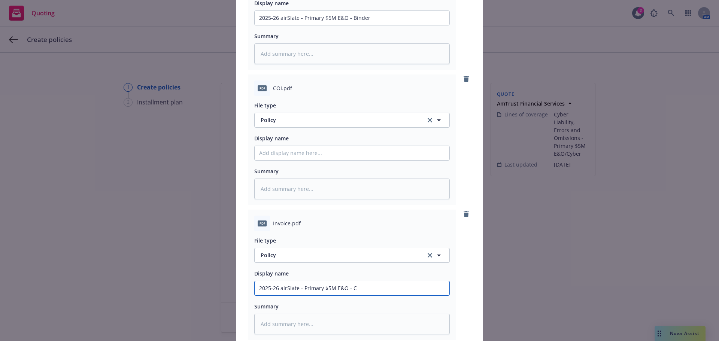
type input "2025-26 airSlate - Primary $5M E&O - Ca"
type textarea "x"
type input "2025-26 airSlate - Primary $5M E&O - Car"
type textarea "x"
type input "2025-26 airSlate - Primary $5M E&O - [PERSON_NAME]"
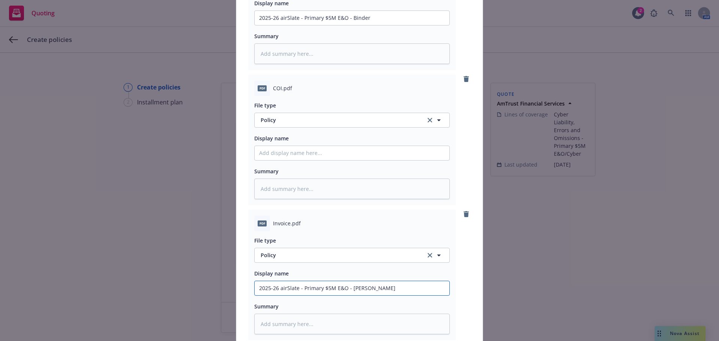
type textarea "x"
type input "2025-26 airSlate - Primary $5M E&O - [PERSON_NAME]"
type textarea "x"
type input "2025-26 airSlate - Primary $5M E&O - [PERSON_NAME]"
type textarea "x"
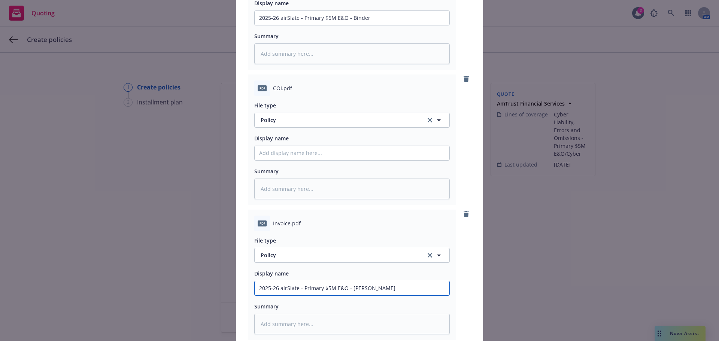
type input "2025-26 airSlate - Primary $5M E&O - Carrier"
type textarea "x"
type input "2025-26 airSlate - Primary $5M E&O - Carrier"
type textarea "x"
type input "2025-26 airSlate - Primary $5M E&O - Carrier I"
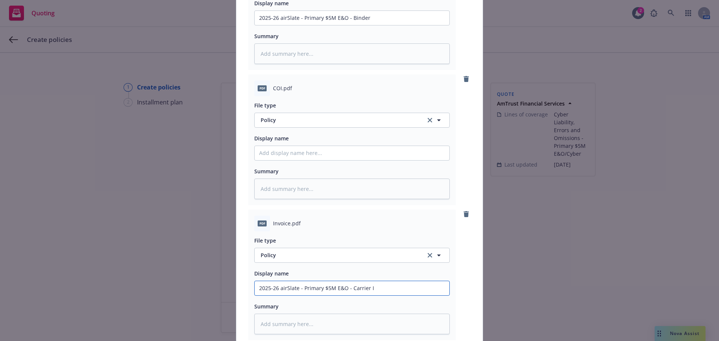
type textarea "x"
type input "2025-26 airSlate - Primary $5M E&O - Carrier Inv"
type textarea "x"
type input "2025-26 airSlate - Primary $5M E&O - Carrier Invo"
type textarea "x"
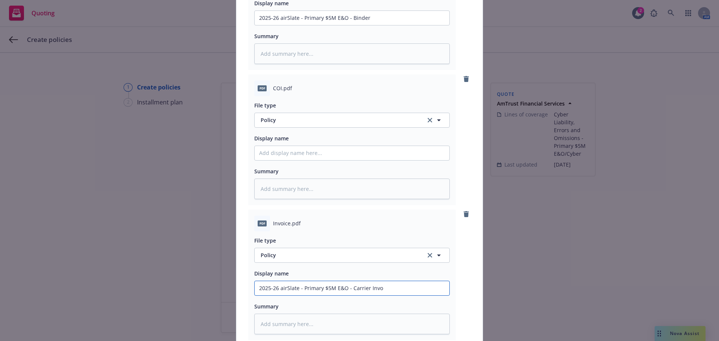
type input "2025-26 airSlate - Primary $5M E&O - Carrier Invoi"
type textarea "x"
type input "2025-26 airSlate - Primary $5M E&O - Carrier Invoice"
type textarea "x"
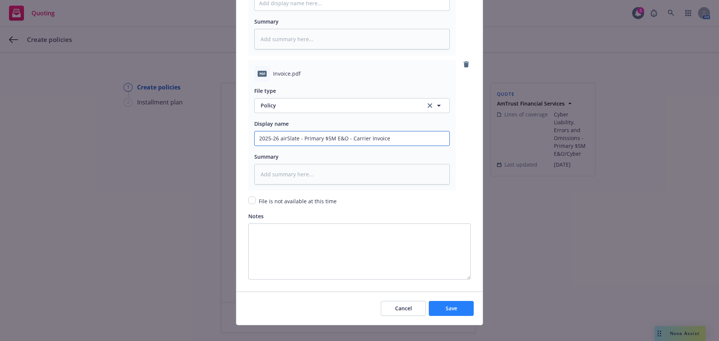
type input "2025-26 airSlate - Primary $5M E&O - Carrier Invoice"
click at [437, 308] on button "Save" at bounding box center [451, 308] width 45 height 15
type textarea "x"
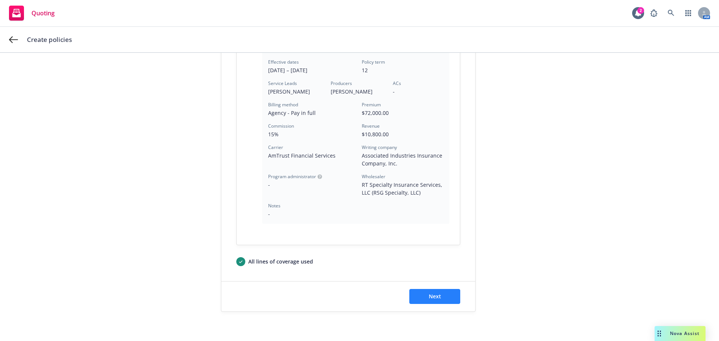
scroll to position [240, 0]
click at [434, 297] on span "Next" at bounding box center [435, 295] width 12 height 7
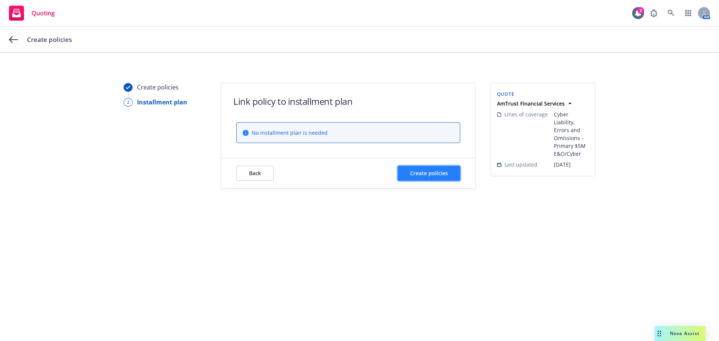
click at [425, 174] on span "Create policies" at bounding box center [429, 173] width 38 height 7
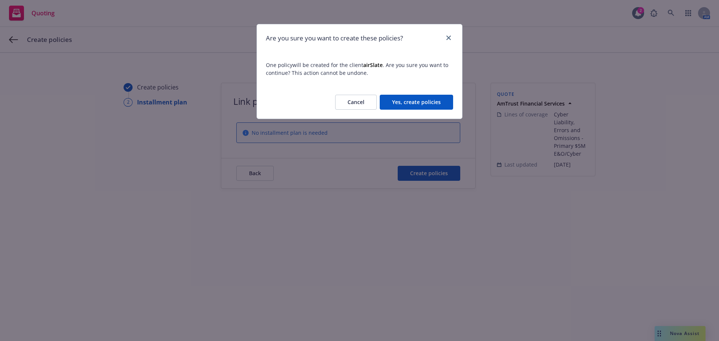
click at [415, 101] on button "Yes, create policies" at bounding box center [416, 102] width 73 height 15
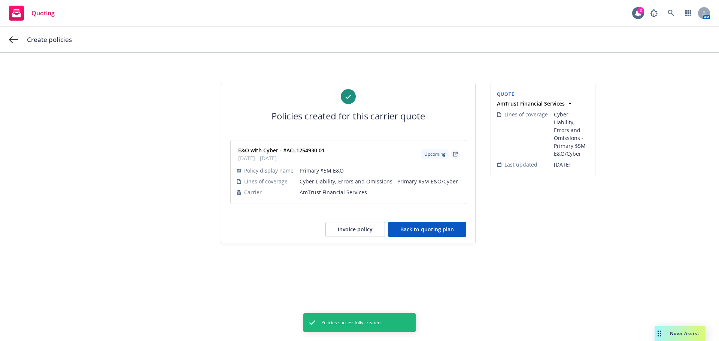
click at [455, 153] on icon "external" at bounding box center [455, 154] width 4 height 4
